Goal: Navigation & Orientation: Understand site structure

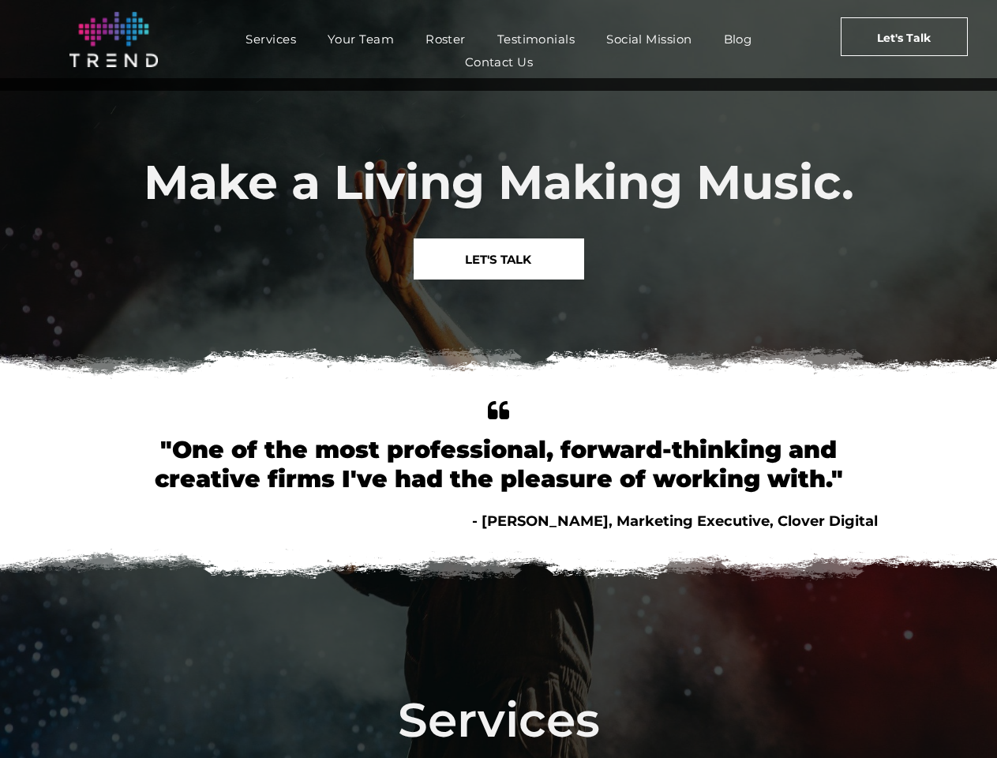
click at [498, 379] on img at bounding box center [498, 366] width 997 height 62
